Goal: Task Accomplishment & Management: Complete application form

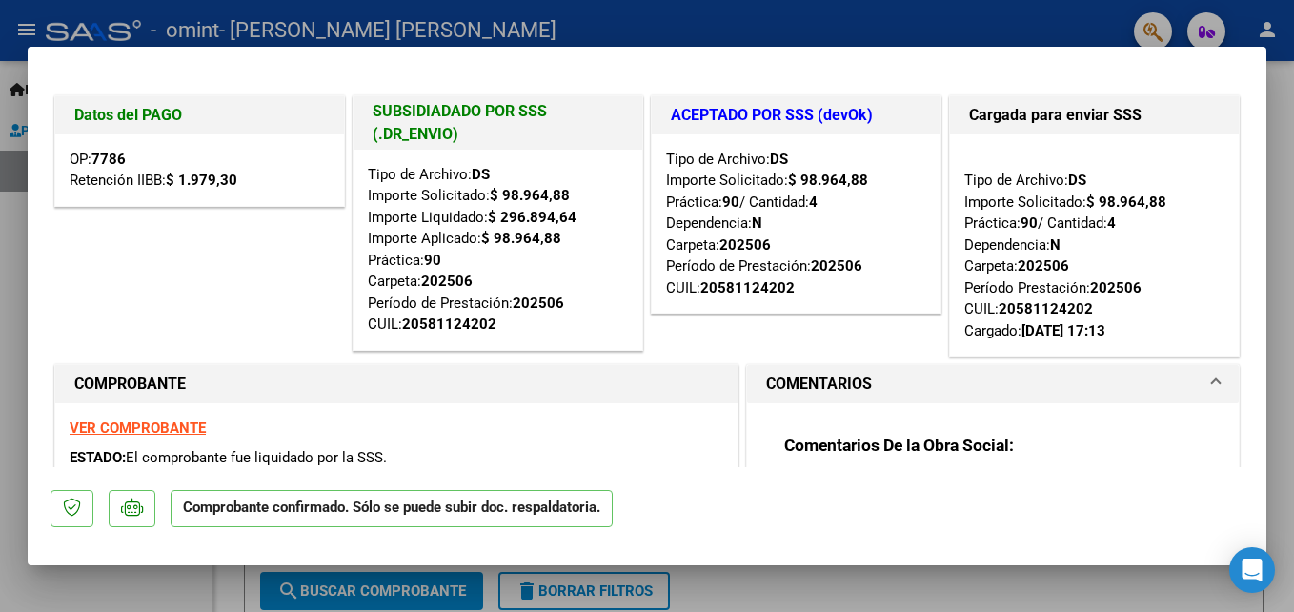
click at [1212, 385] on span at bounding box center [1216, 383] width 8 height 23
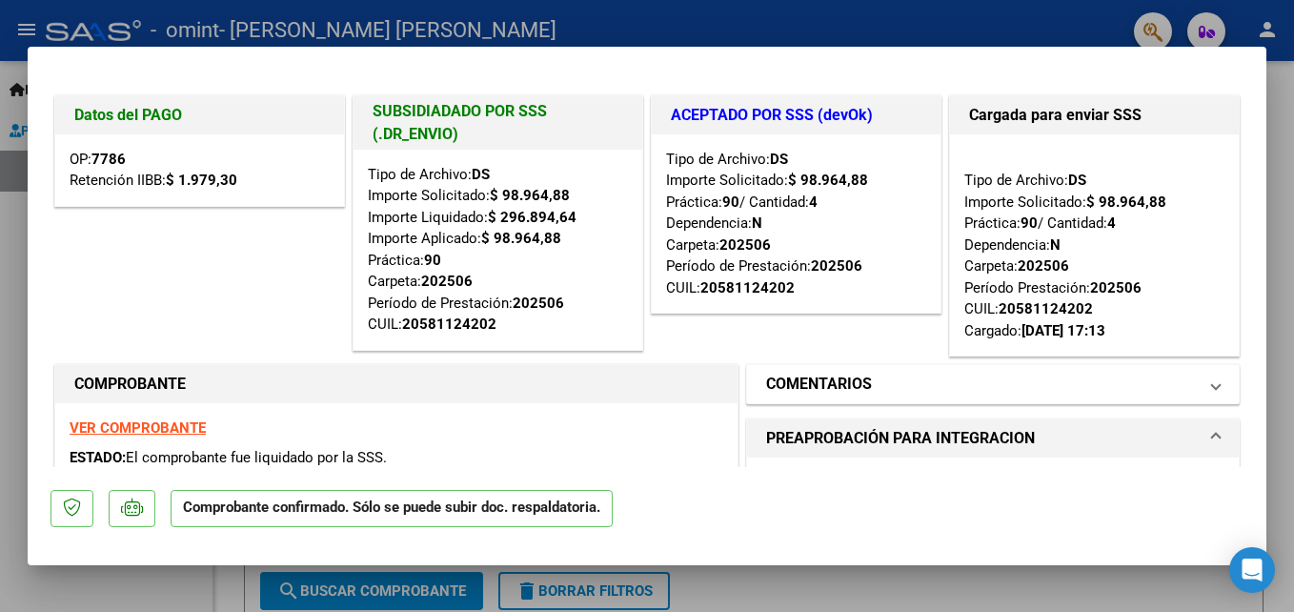
click at [1212, 385] on span at bounding box center [1216, 383] width 8 height 23
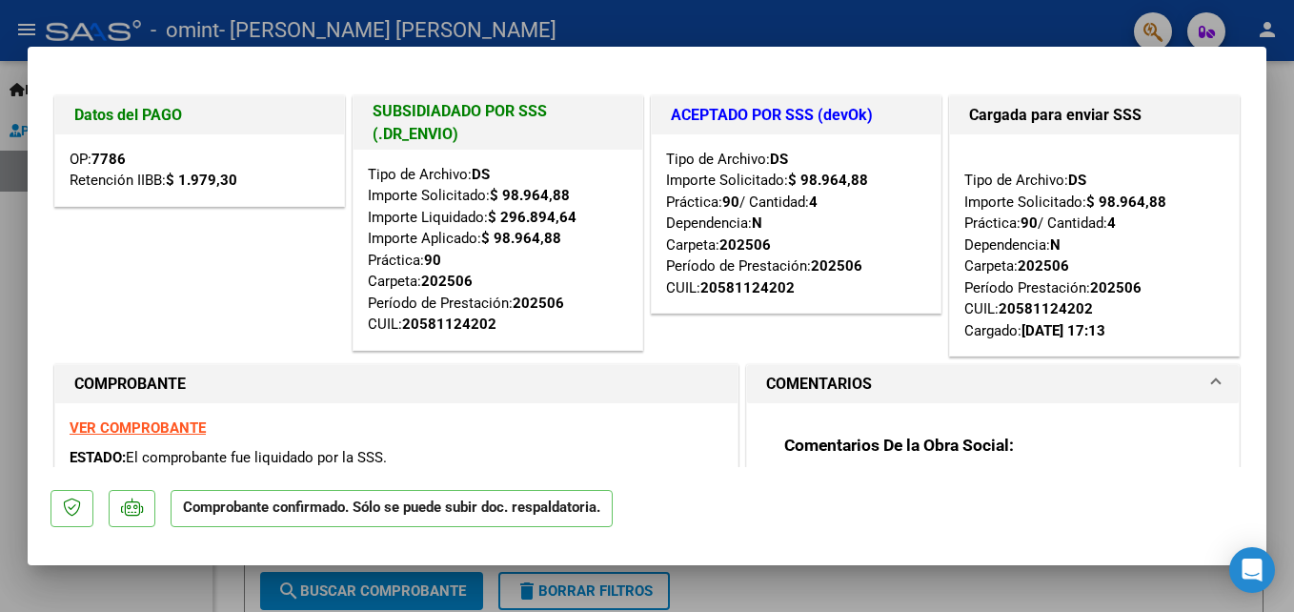
click at [127, 430] on strong "VER COMPROBANTE" at bounding box center [138, 427] width 136 height 17
click at [1280, 295] on div at bounding box center [647, 306] width 1294 height 612
type input "$ 0,00"
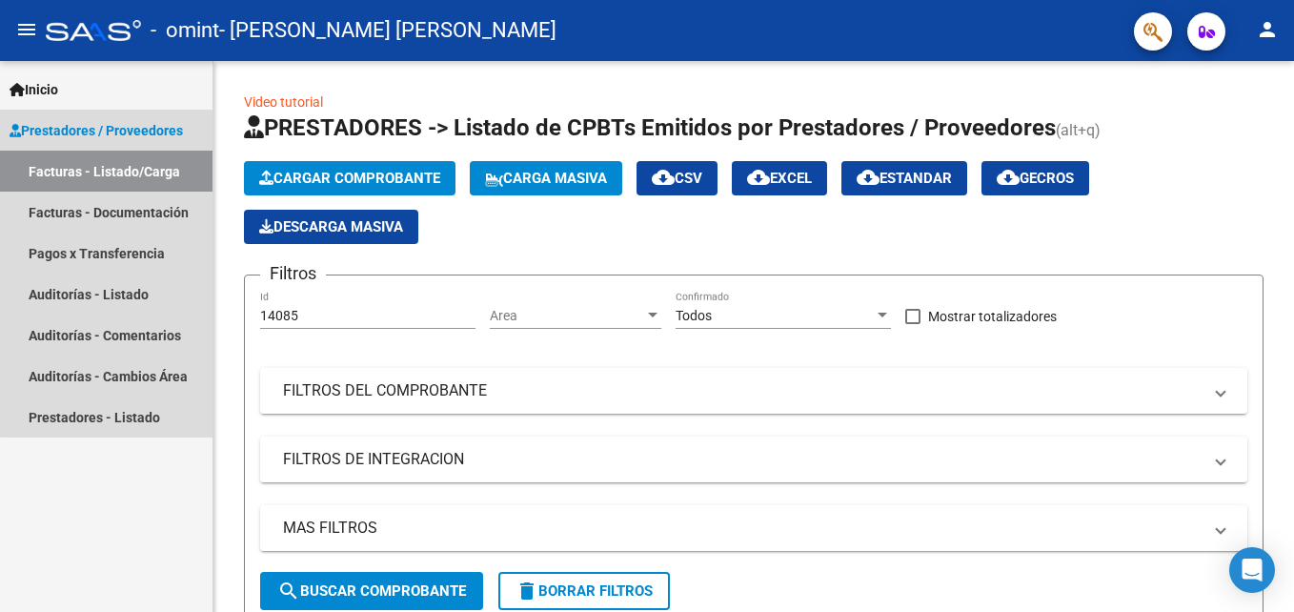
click at [127, 131] on span "Prestadores / Proveedores" at bounding box center [96, 130] width 173 height 21
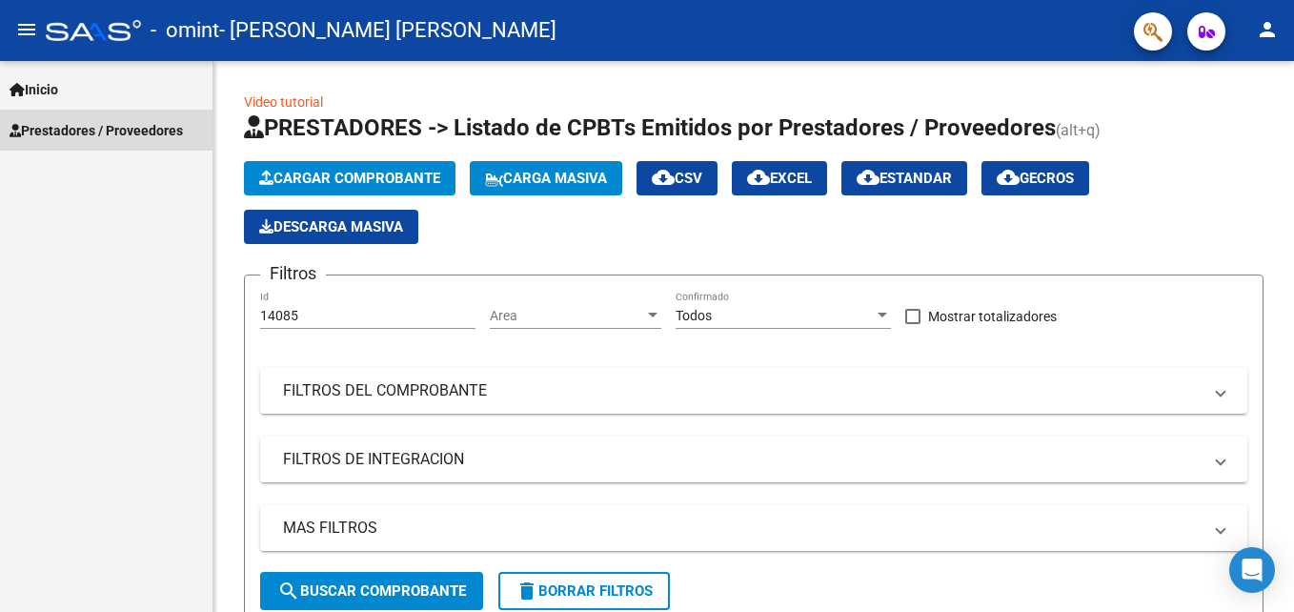
click at [88, 136] on span "Prestadores / Proveedores" at bounding box center [96, 130] width 173 height 21
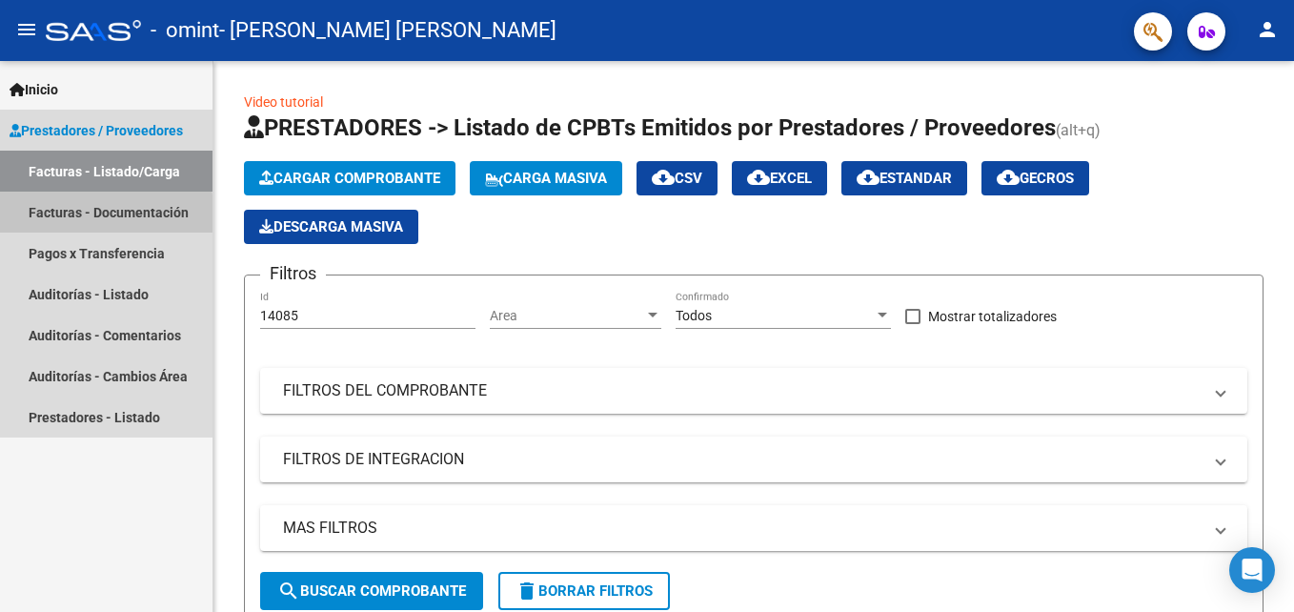
click at [78, 216] on link "Facturas - Documentación" at bounding box center [106, 211] width 212 height 41
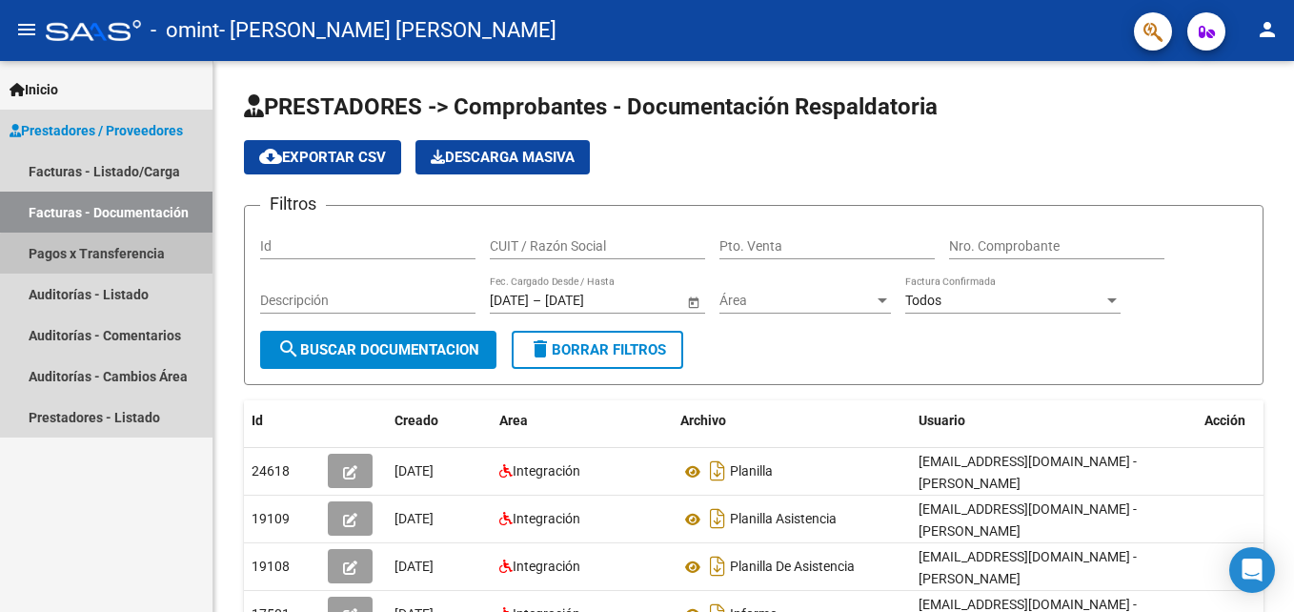
click at [131, 255] on link "Pagos x Transferencia" at bounding box center [106, 252] width 212 height 41
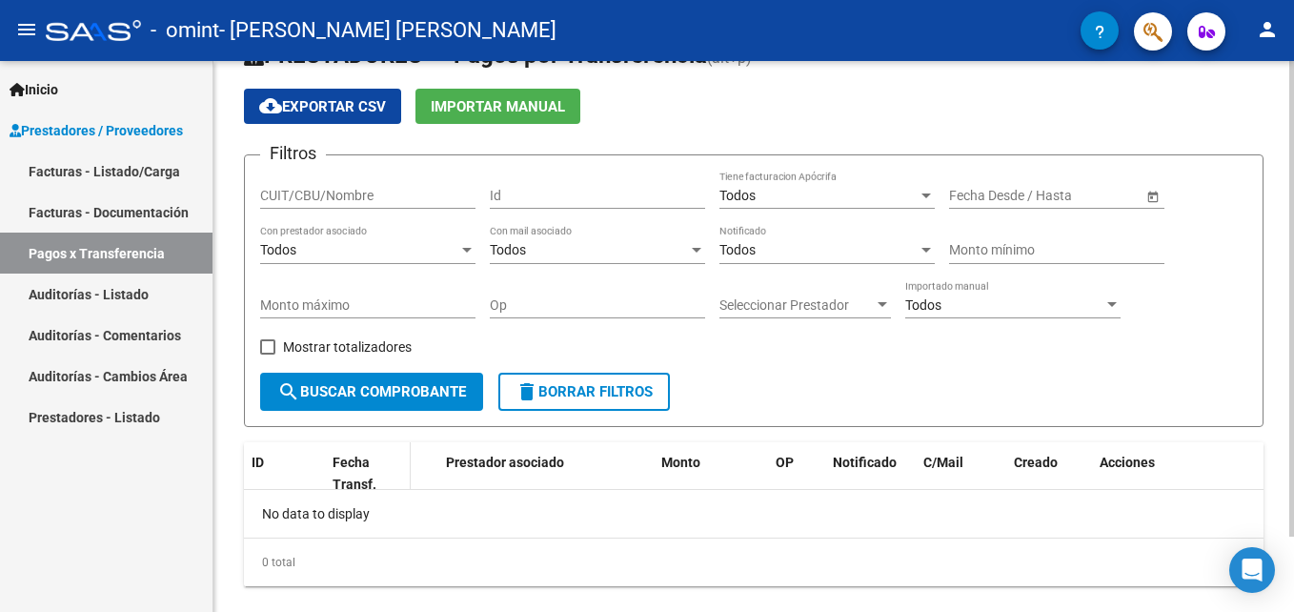
scroll to position [87, 0]
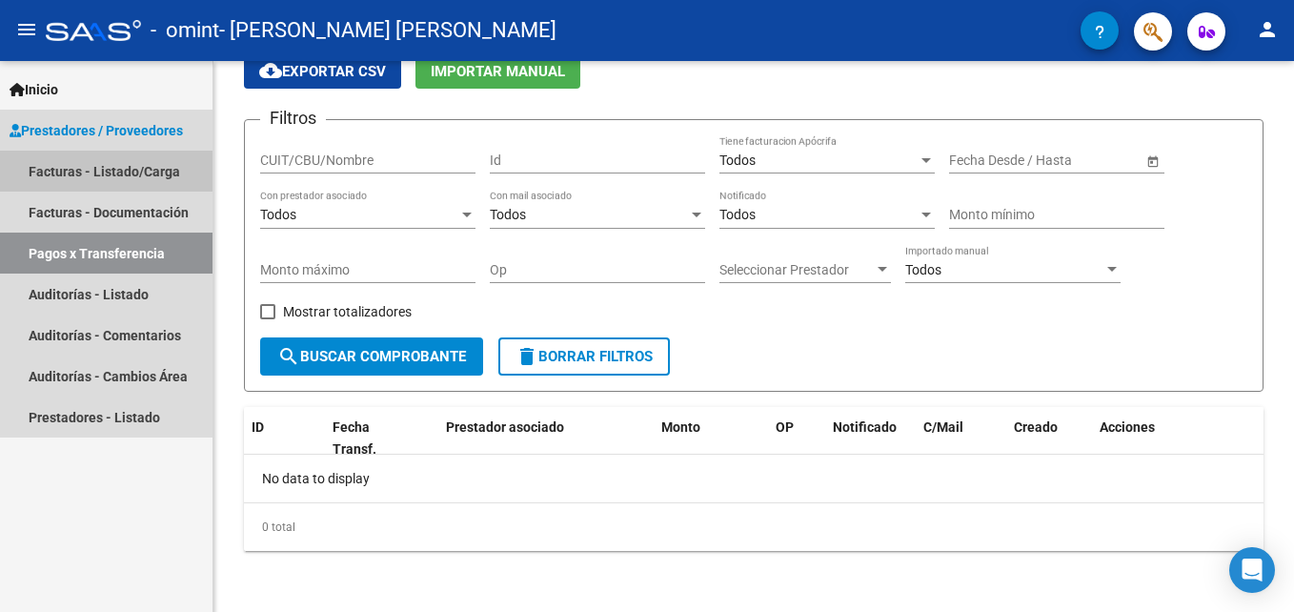
click at [139, 171] on link "Facturas - Listado/Carga" at bounding box center [106, 171] width 212 height 41
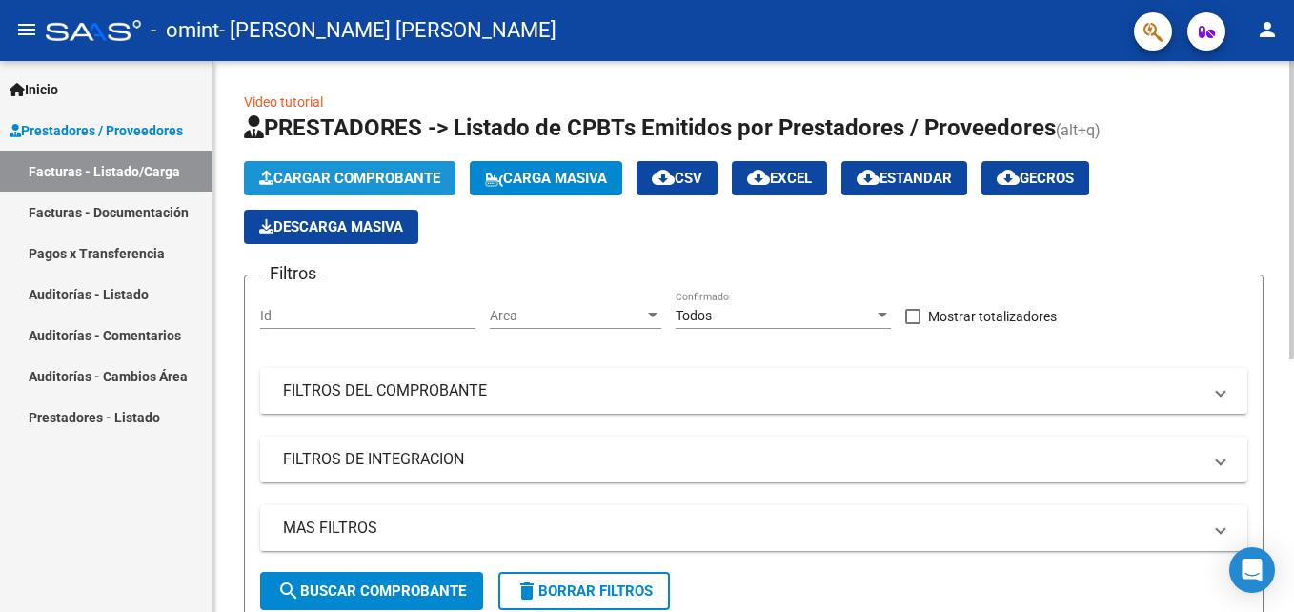
click at [345, 175] on span "Cargar Comprobante" at bounding box center [349, 178] width 181 height 17
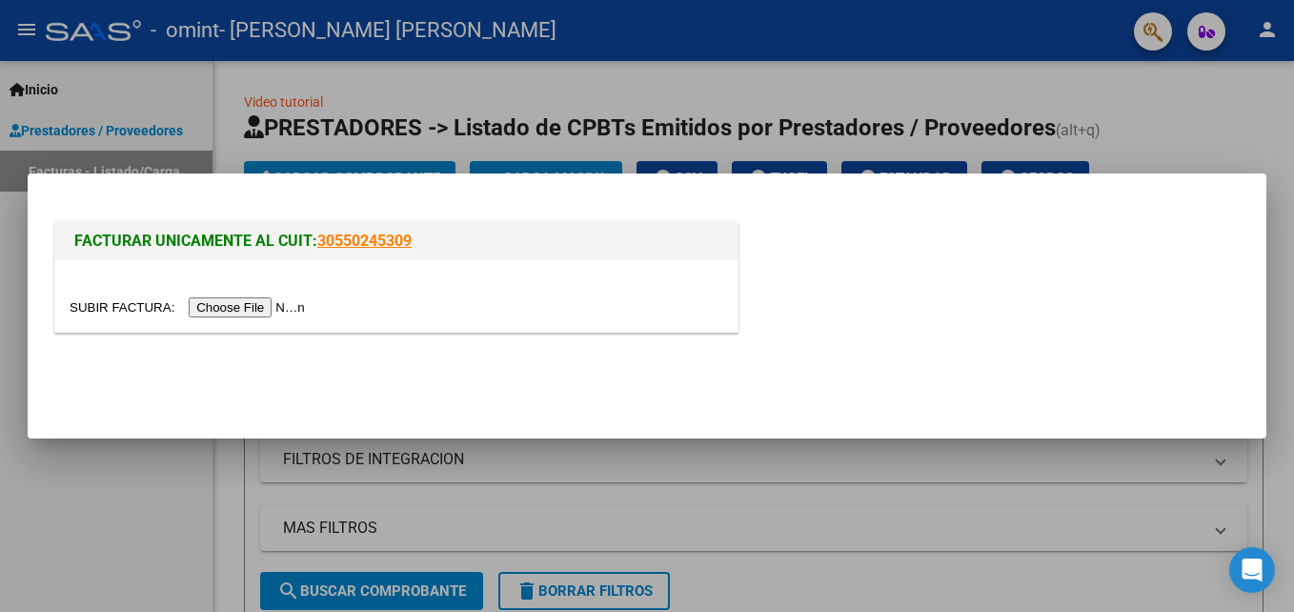
click at [251, 309] on input "file" at bounding box center [190, 307] width 241 height 20
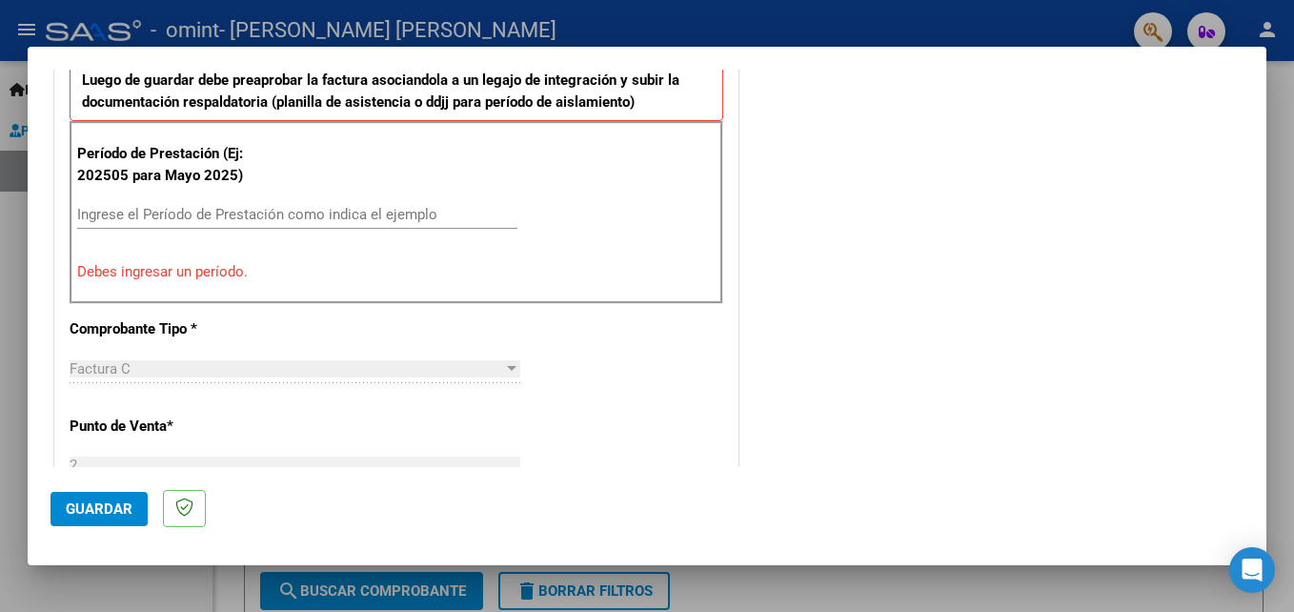
scroll to position [572, 0]
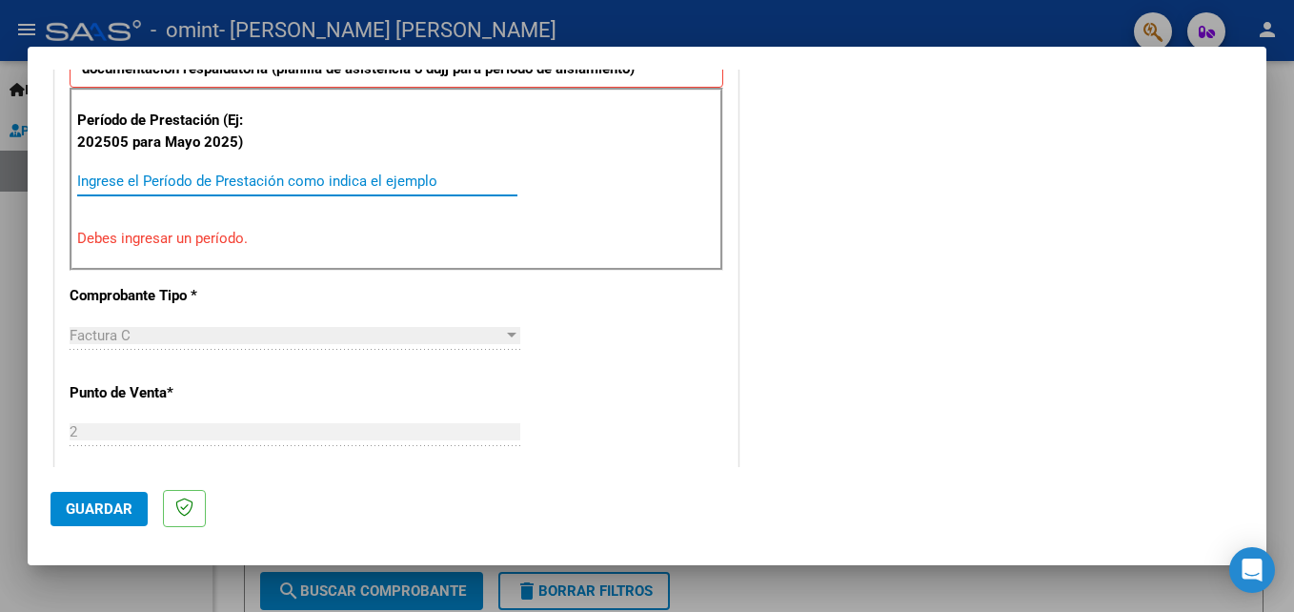
click at [90, 181] on input "Ingrese el Período de Prestación como indica el ejemplo" at bounding box center [297, 180] width 440 height 17
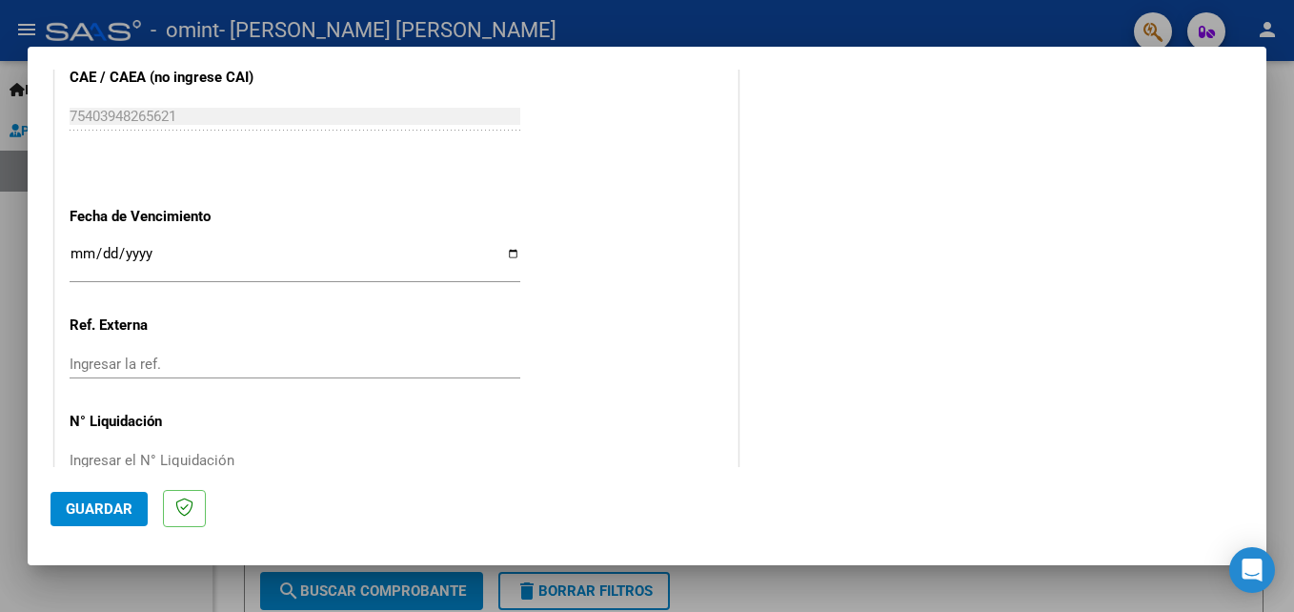
scroll to position [1238, 0]
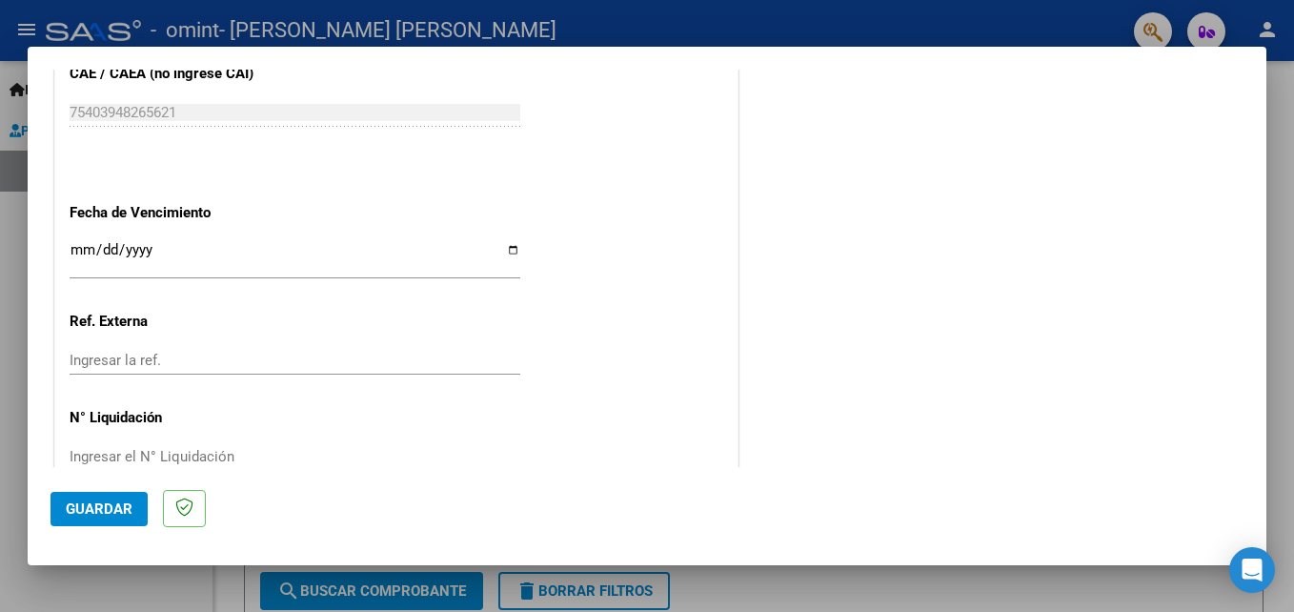
type input "202509"
click at [512, 249] on input "Ingresar la fecha" at bounding box center [295, 257] width 451 height 30
type input "[DATE]"
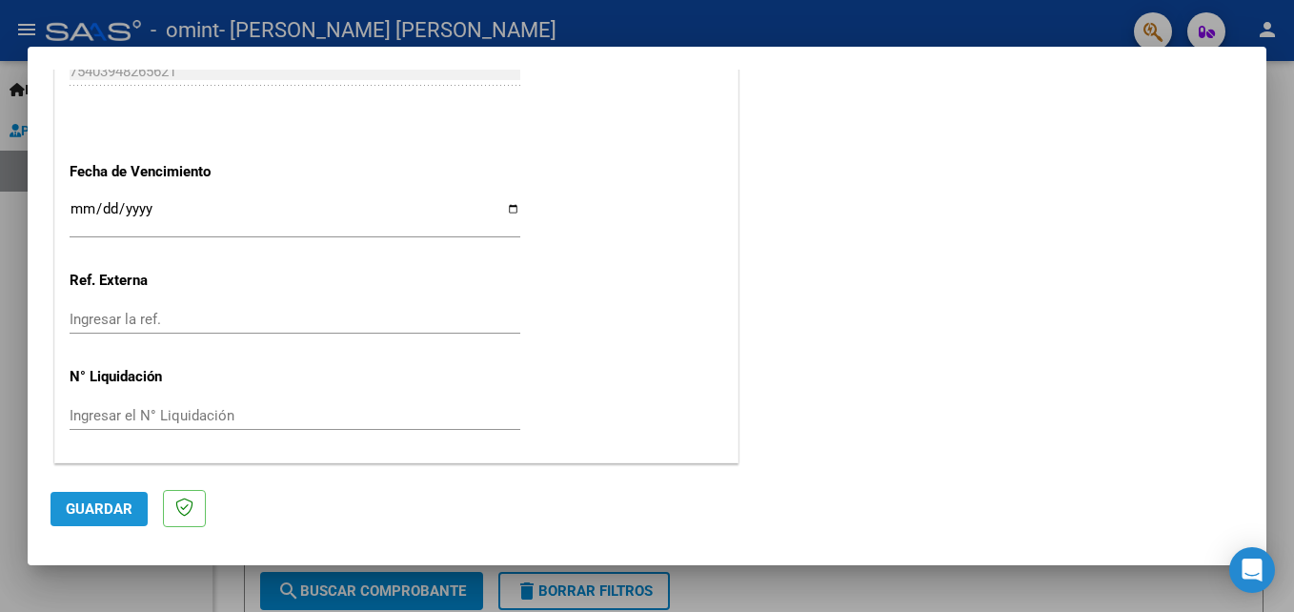
click at [106, 512] on span "Guardar" at bounding box center [99, 508] width 67 height 17
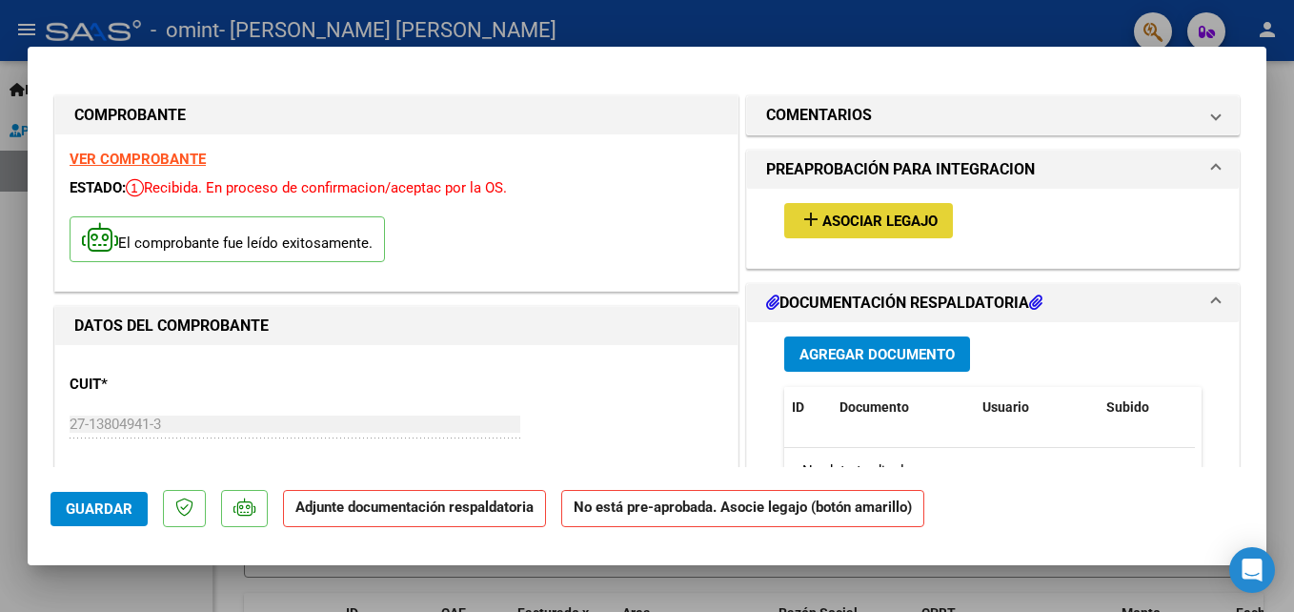
click at [892, 213] on span "Asociar Legajo" at bounding box center [879, 220] width 115 height 17
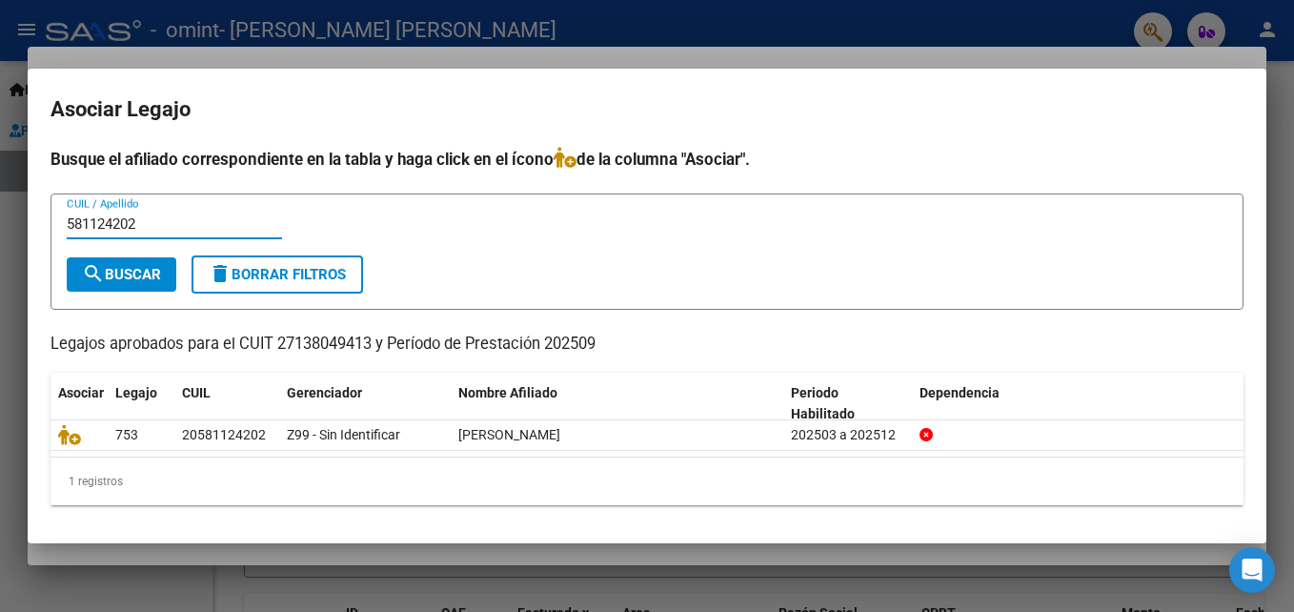
type input "581124202"
click at [146, 276] on span "search Buscar" at bounding box center [121, 274] width 79 height 17
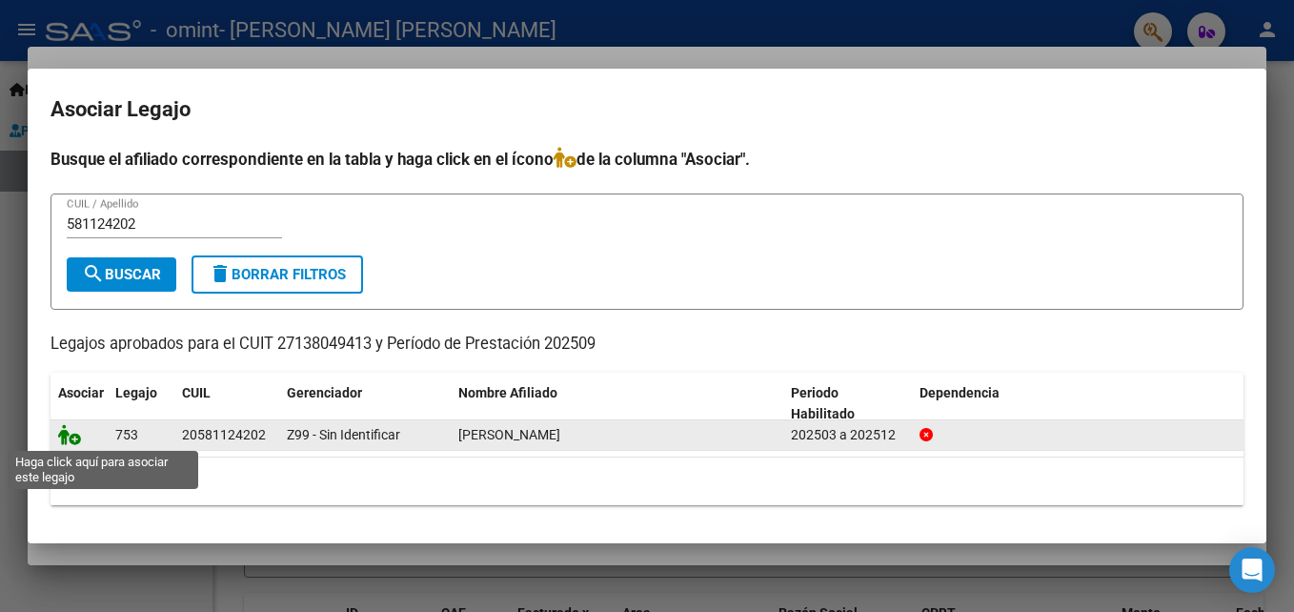
click at [73, 438] on icon at bounding box center [69, 434] width 23 height 21
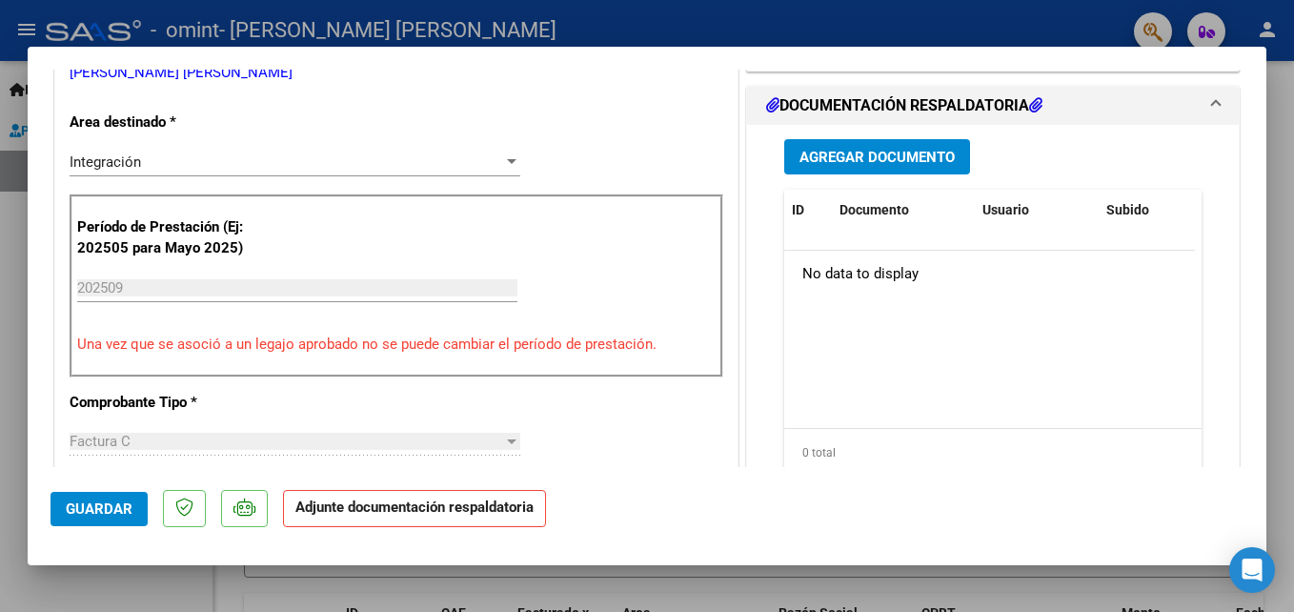
scroll to position [355, 0]
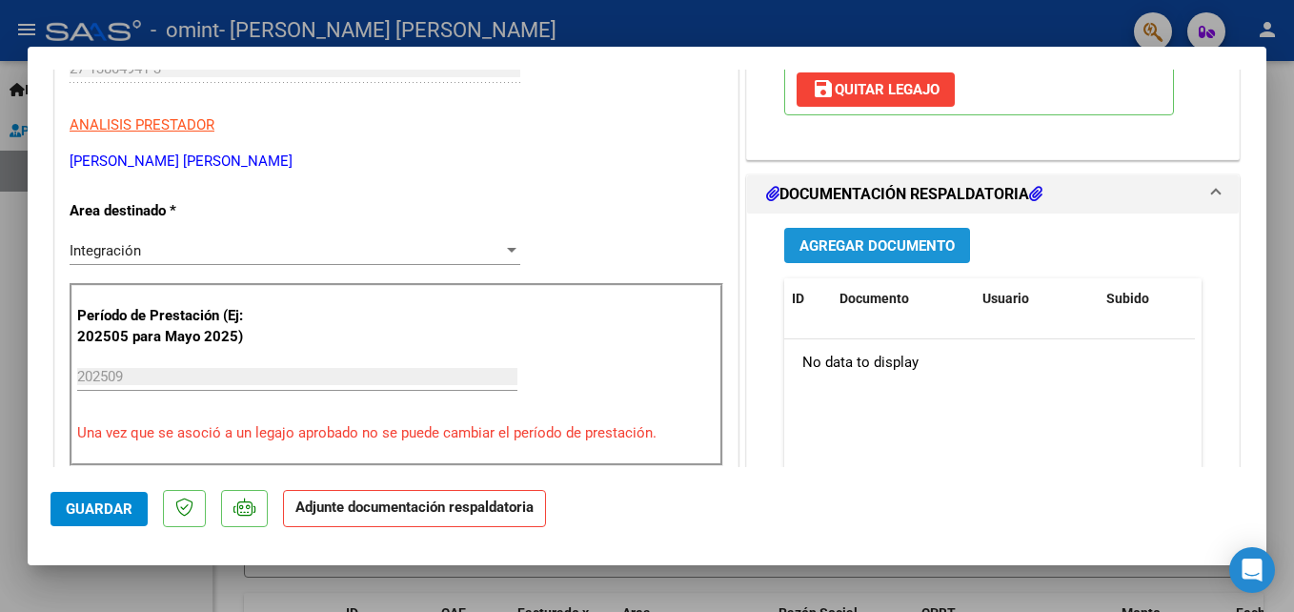
click at [856, 240] on span "Agregar Documento" at bounding box center [876, 245] width 155 height 17
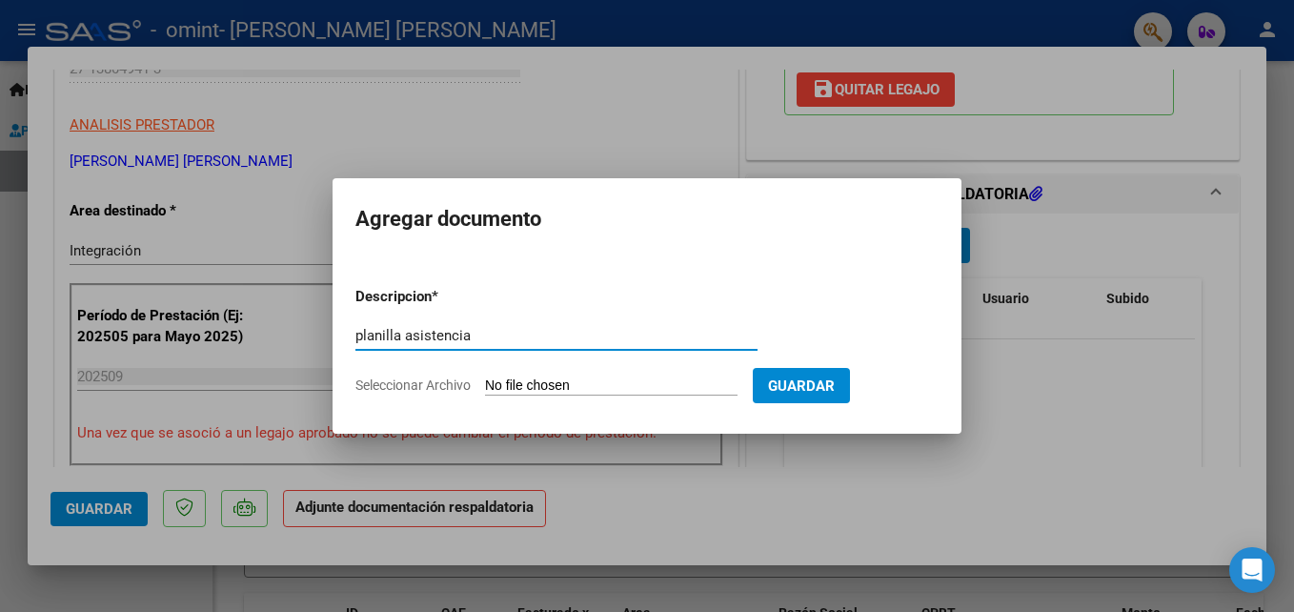
type input "planilla asistencia"
click at [734, 381] on input "Seleccionar Archivo" at bounding box center [611, 386] width 252 height 18
type input "C:\fakepath\img530.pdf"
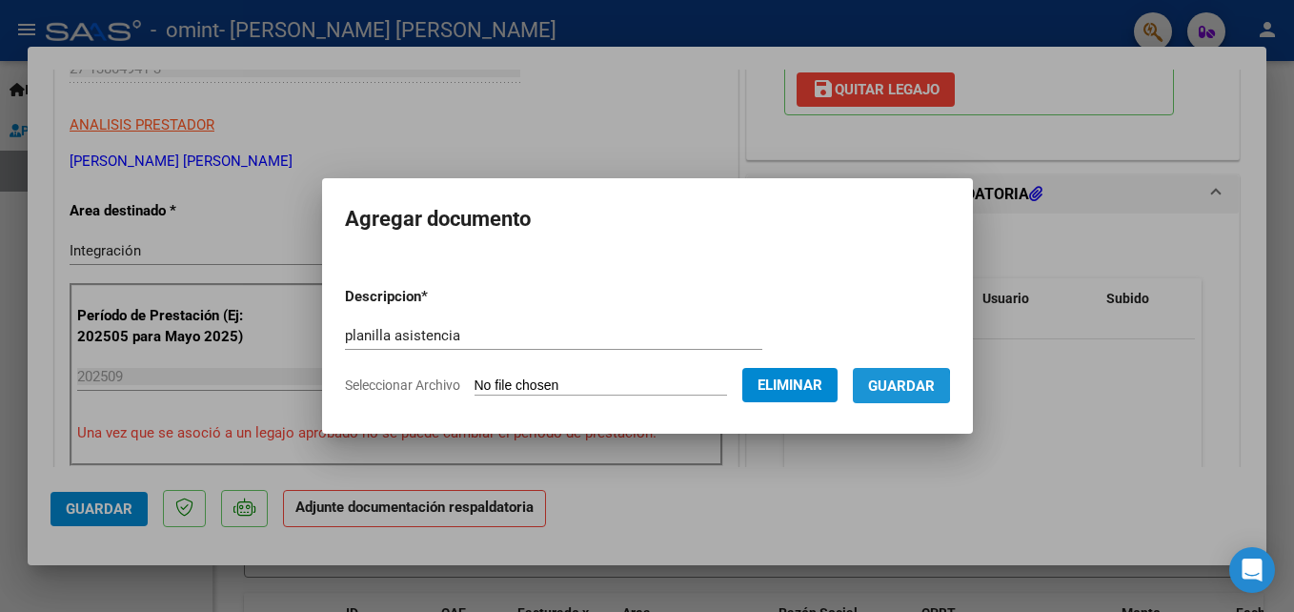
click at [914, 387] on span "Guardar" at bounding box center [901, 385] width 67 height 17
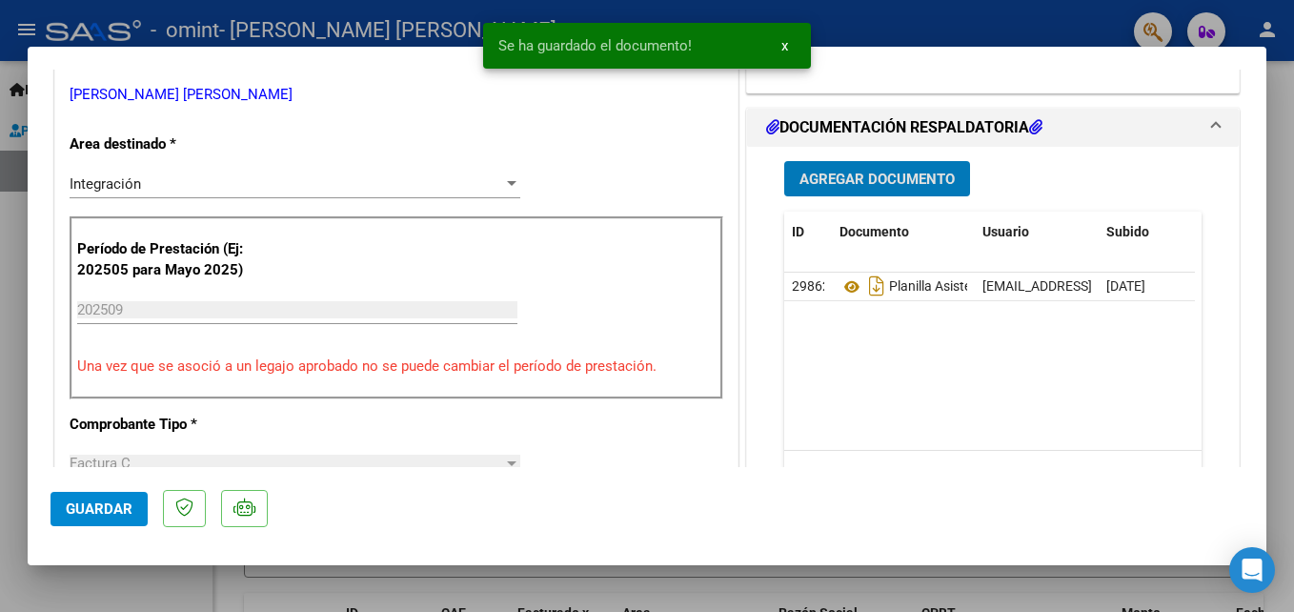
scroll to position [451, 0]
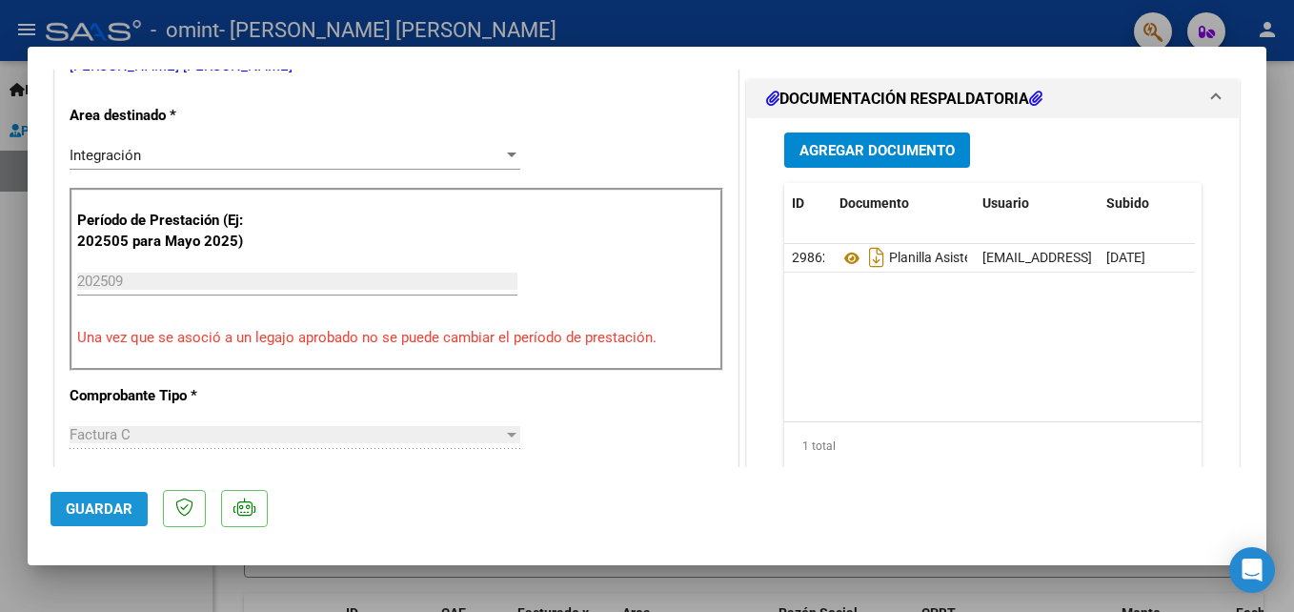
click at [110, 506] on span "Guardar" at bounding box center [99, 508] width 67 height 17
click at [1178, 583] on div at bounding box center [647, 306] width 1294 height 612
type input "$ 0,00"
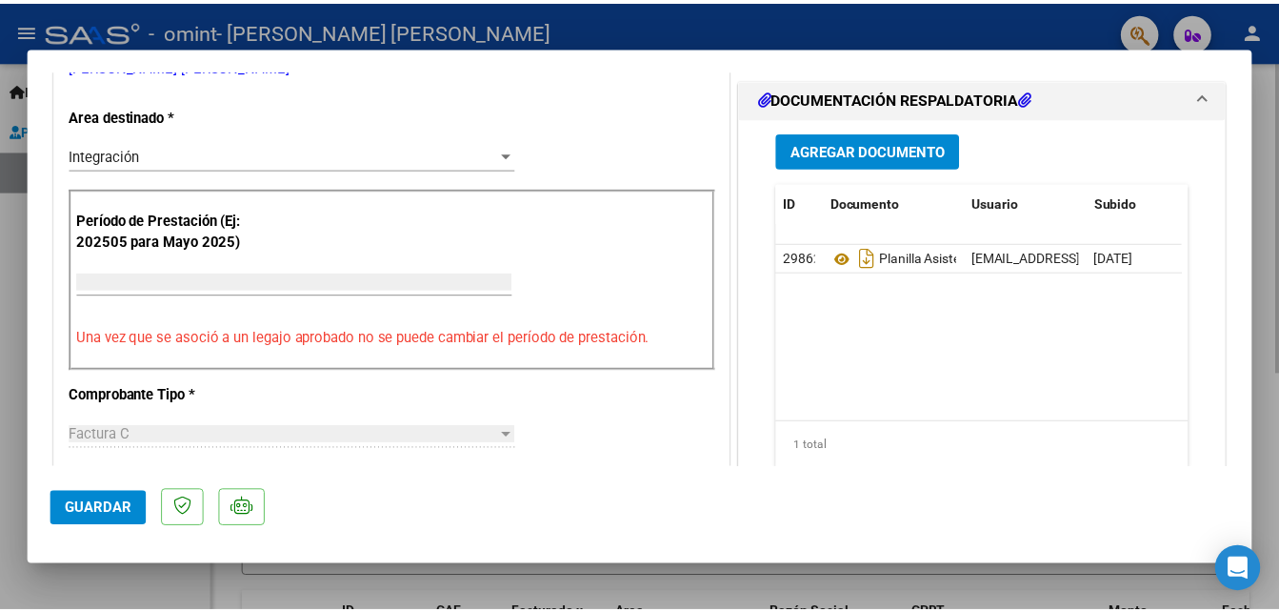
scroll to position [0, 0]
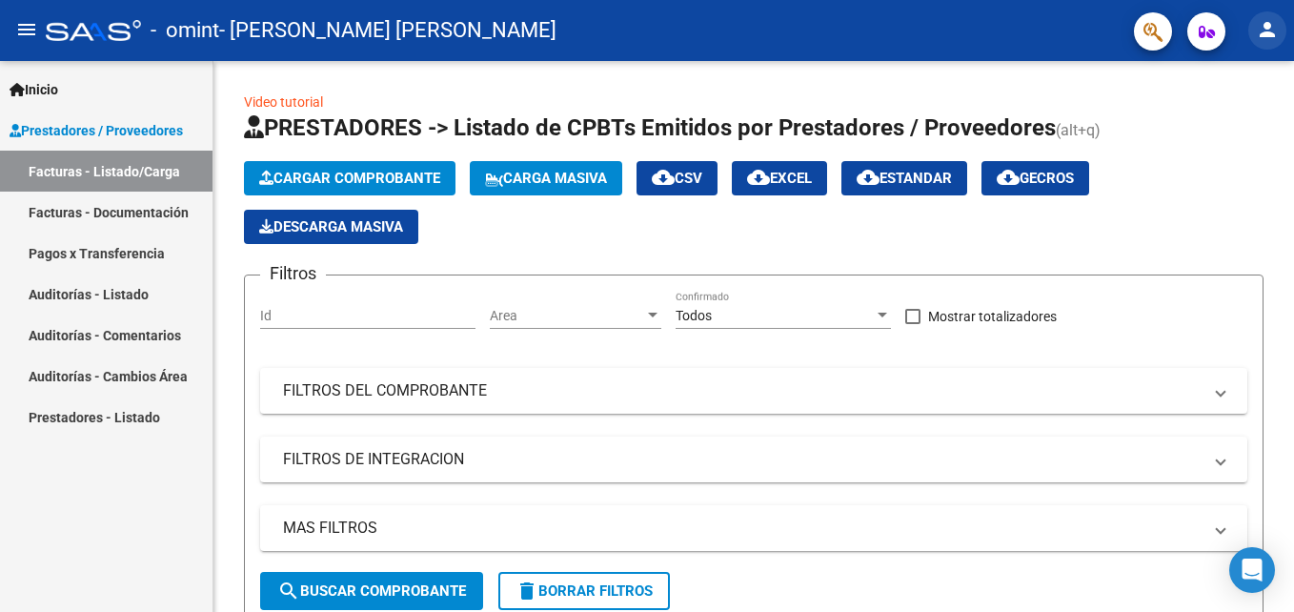
click at [1262, 30] on mat-icon "person" at bounding box center [1267, 29] width 23 height 23
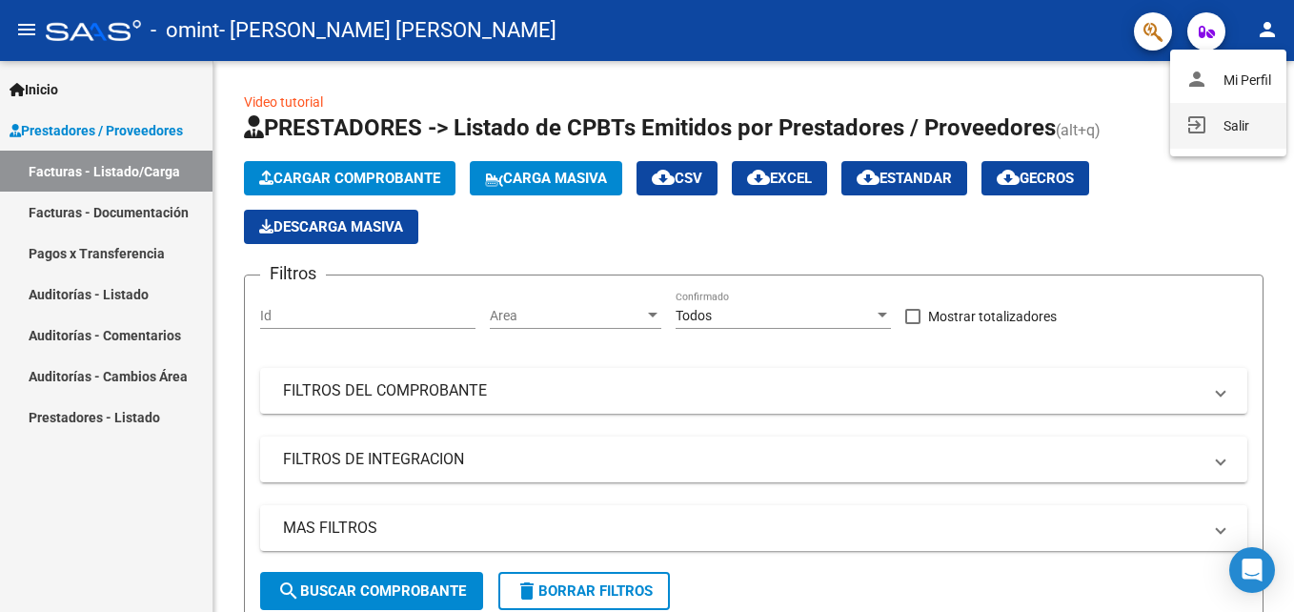
click at [1243, 136] on button "exit_to_app Salir" at bounding box center [1228, 126] width 116 height 46
